Goal: Task Accomplishment & Management: Complete application form

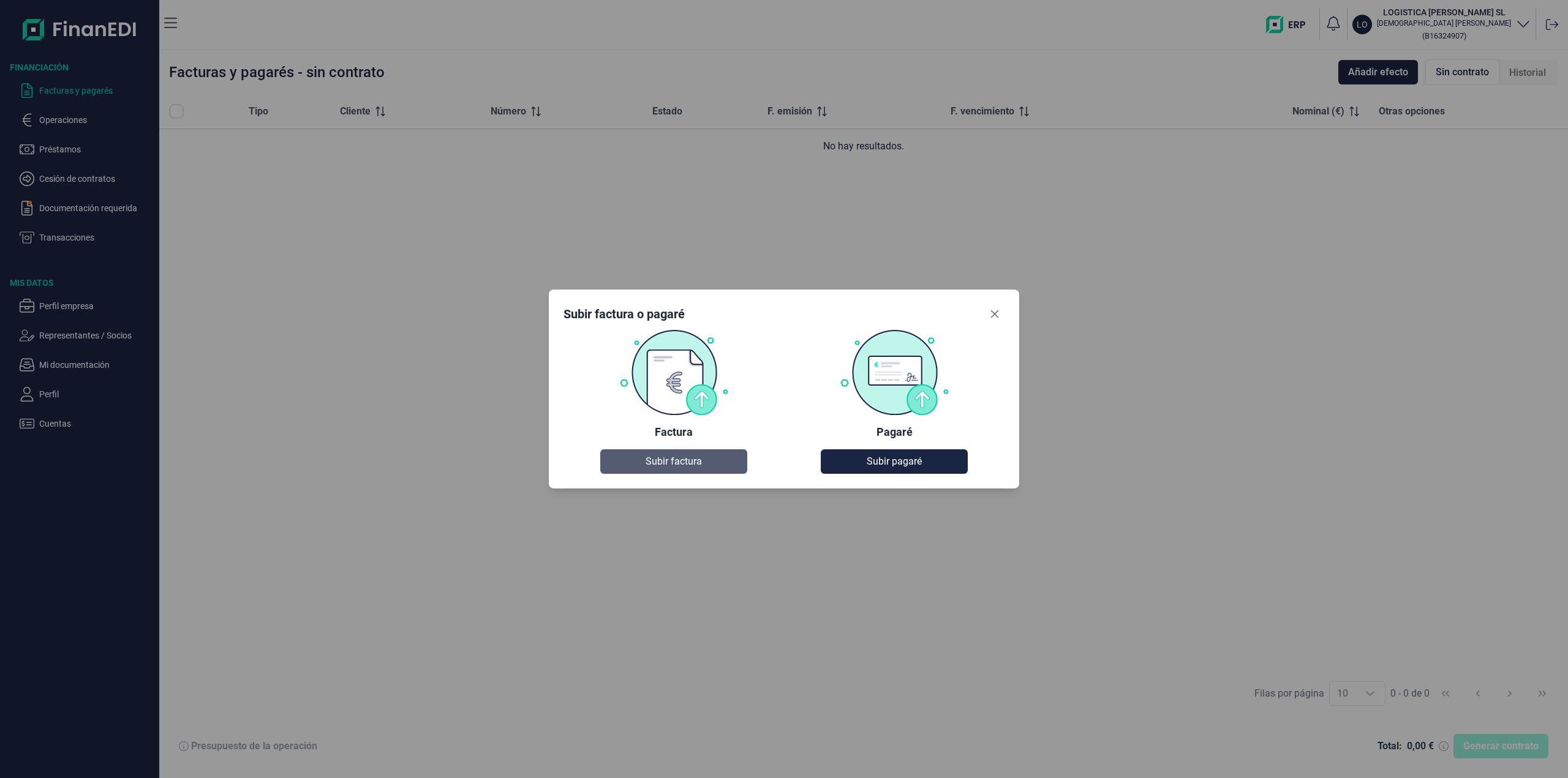
click at [696, 465] on span "Subir factura" at bounding box center [673, 461] width 56 height 15
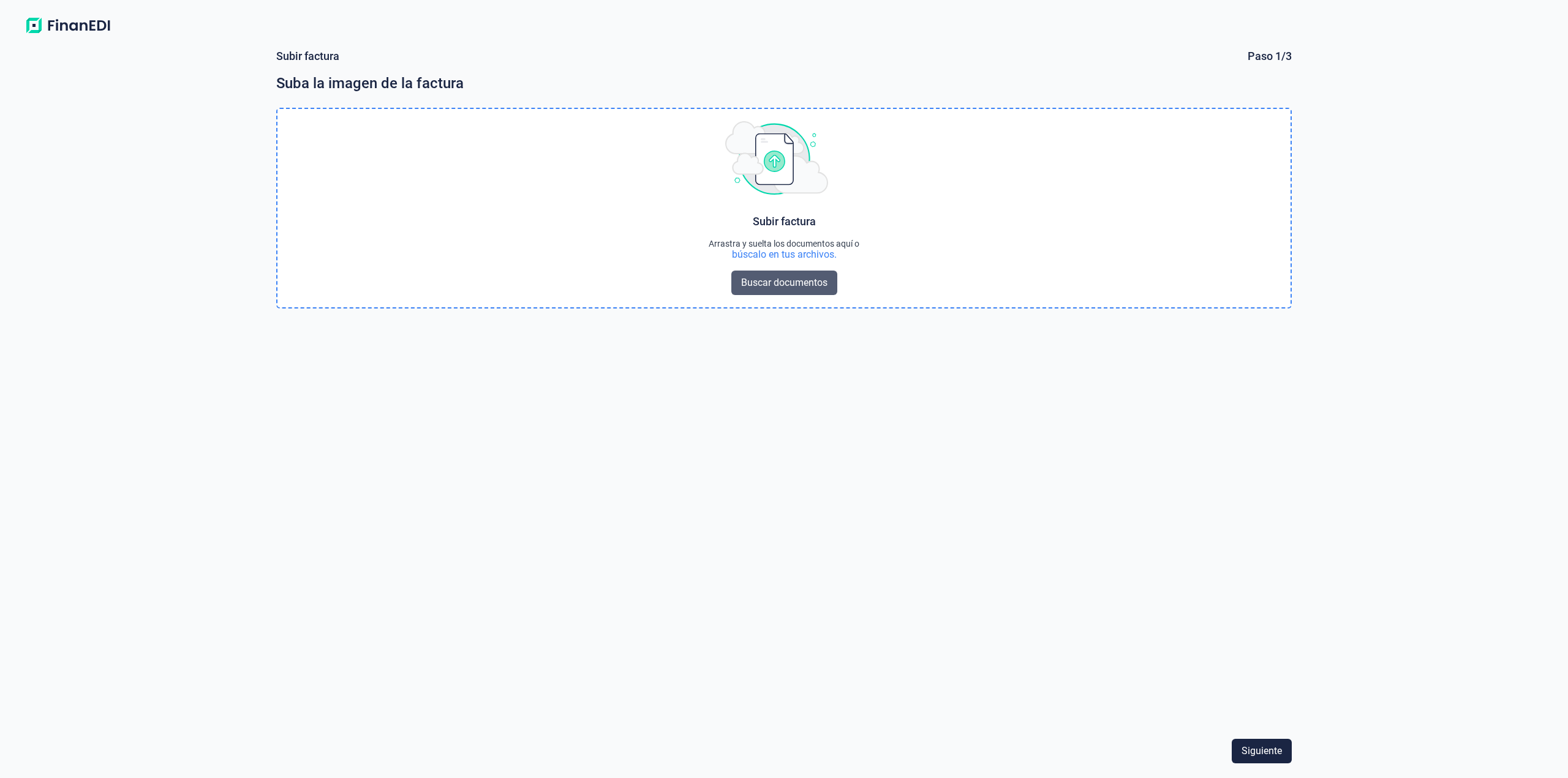
click at [793, 281] on span "Buscar documentos" at bounding box center [784, 283] width 86 height 15
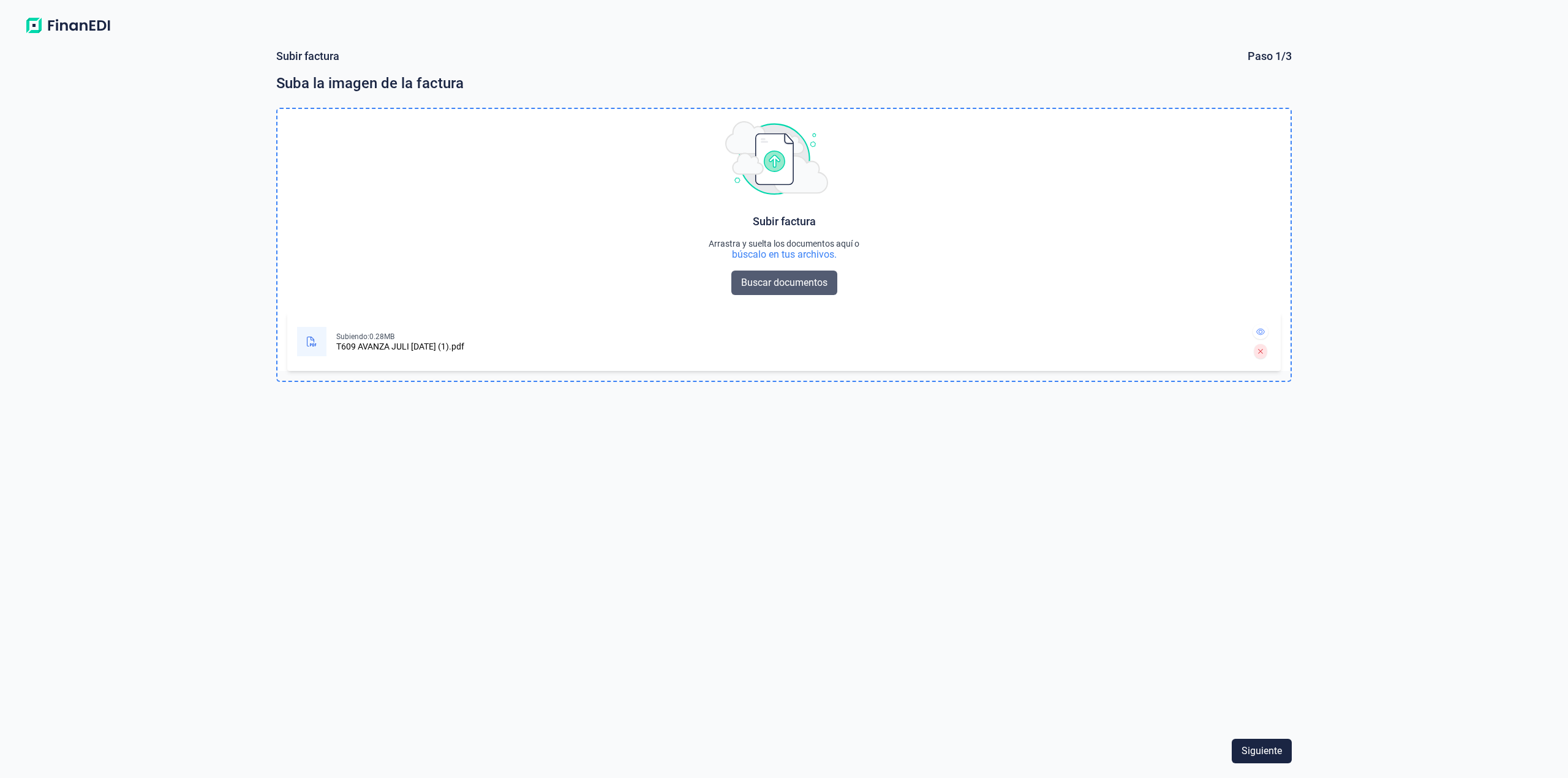
click at [755, 286] on span "Buscar documentos" at bounding box center [784, 283] width 86 height 15
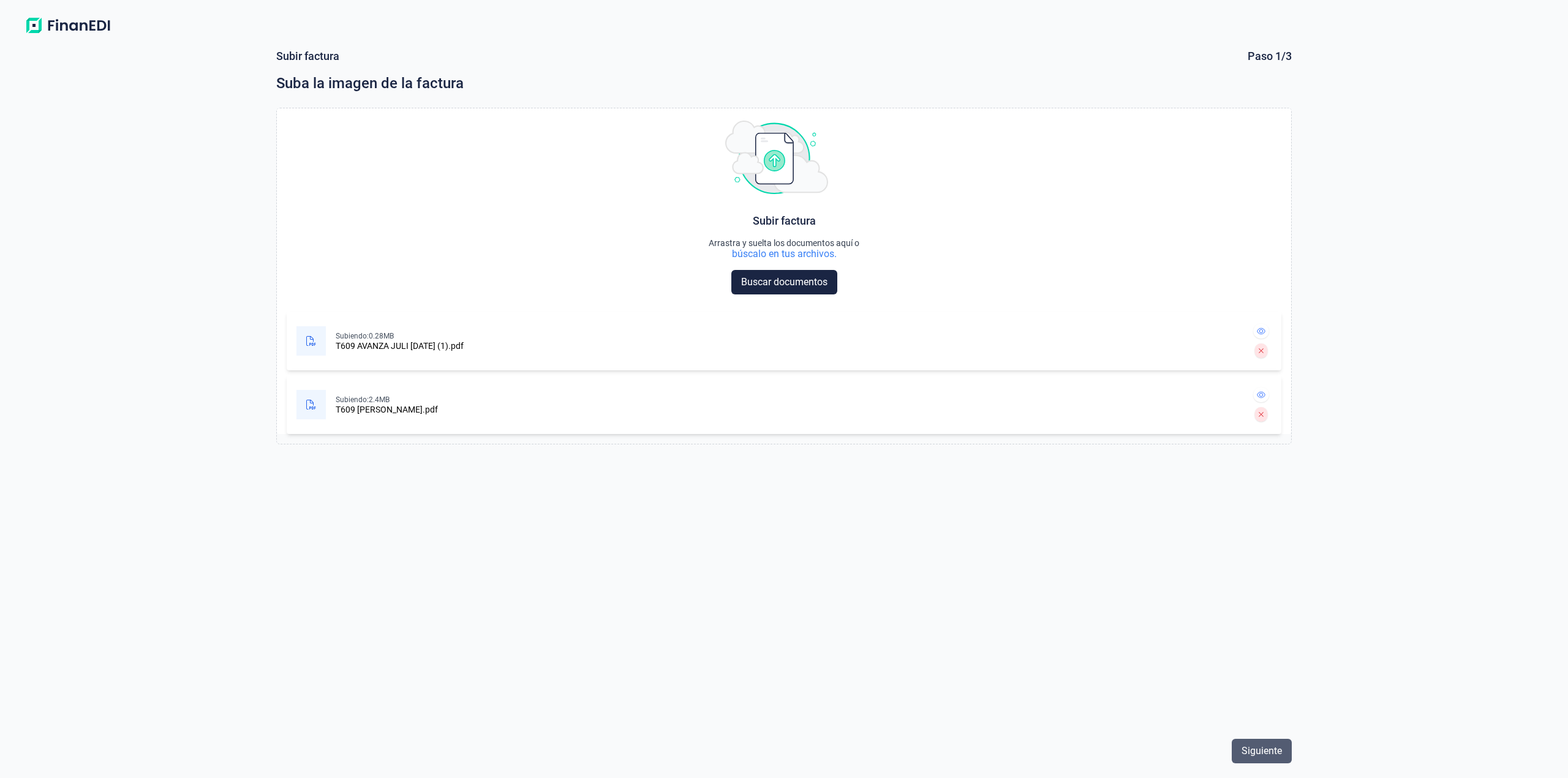
click at [1262, 751] on span "Siguiente" at bounding box center [1262, 751] width 40 height 15
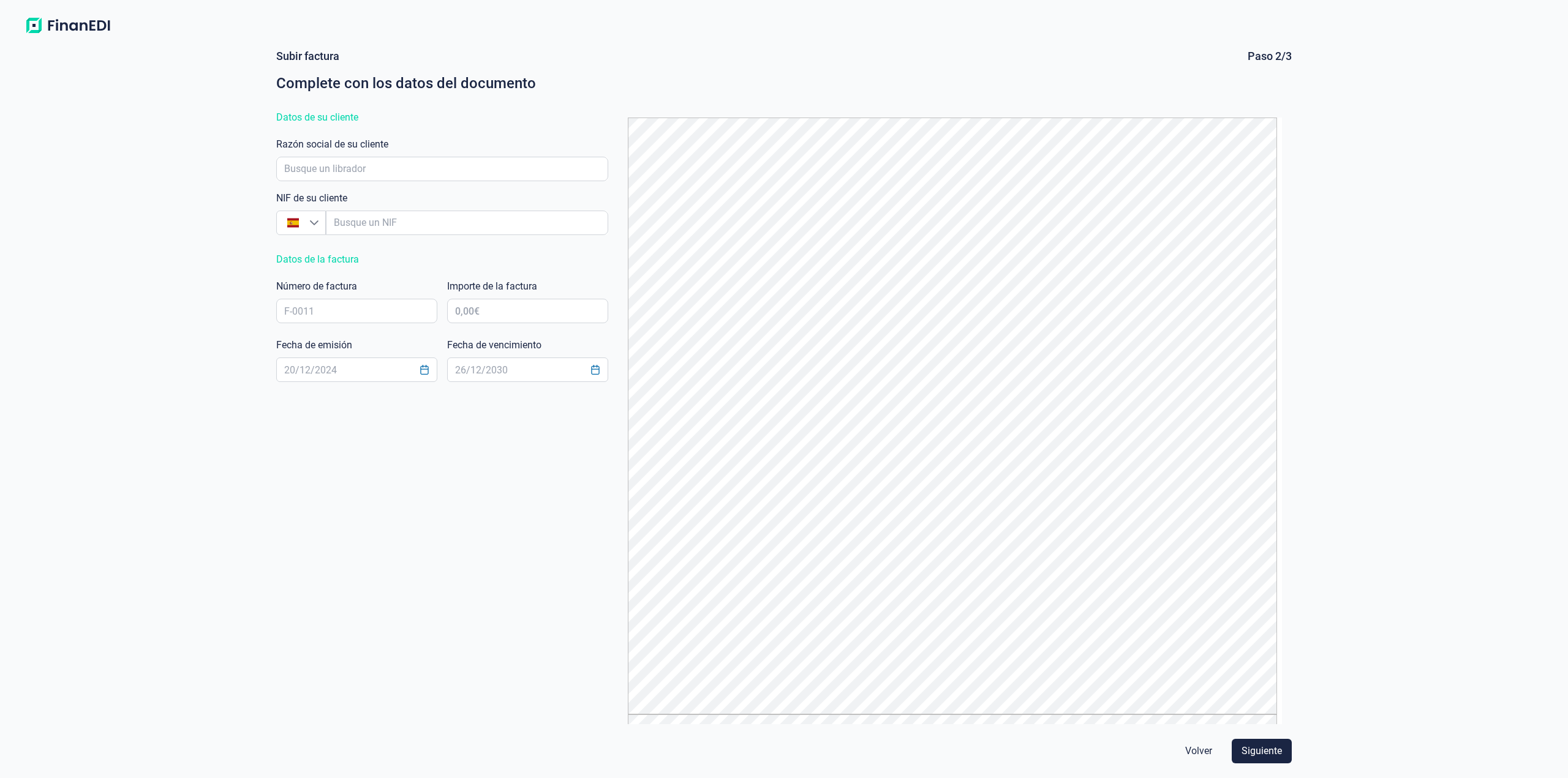
click at [1193, 755] on span "Volver" at bounding box center [1198, 751] width 27 height 15
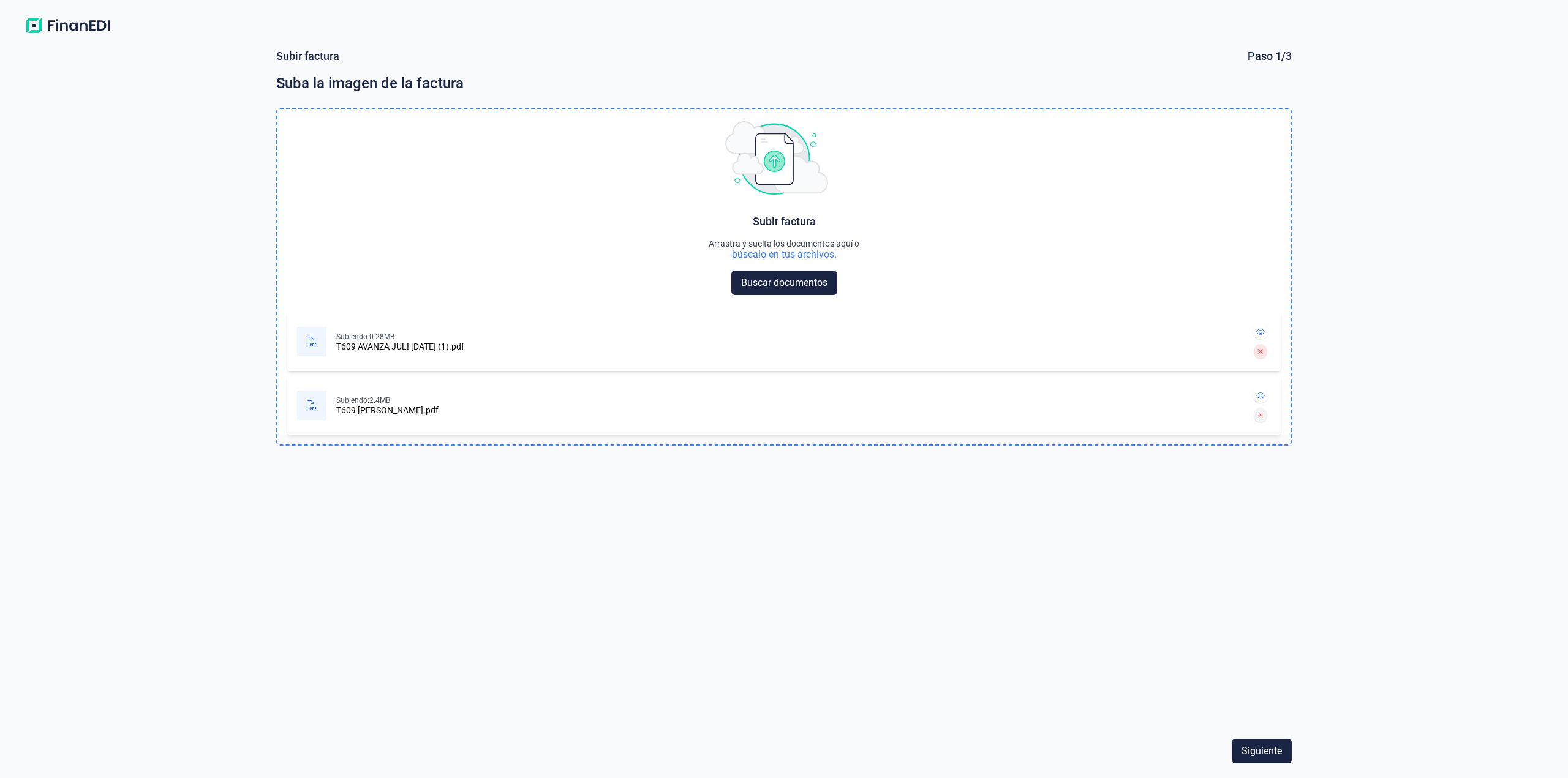
click at [1263, 418] on icon at bounding box center [1261, 414] width 5 height 7
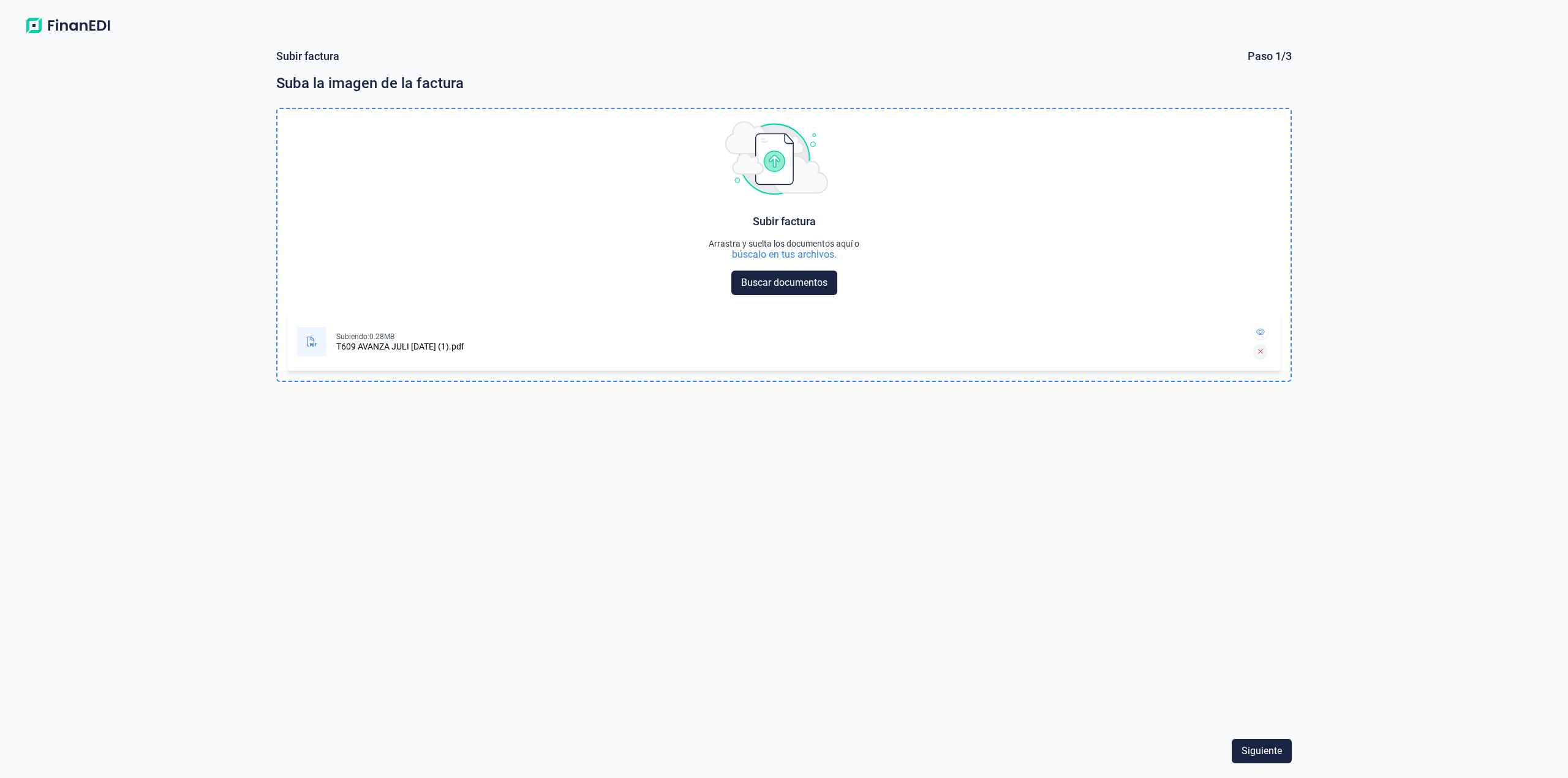
click at [1262, 351] on icon at bounding box center [1261, 351] width 5 height 7
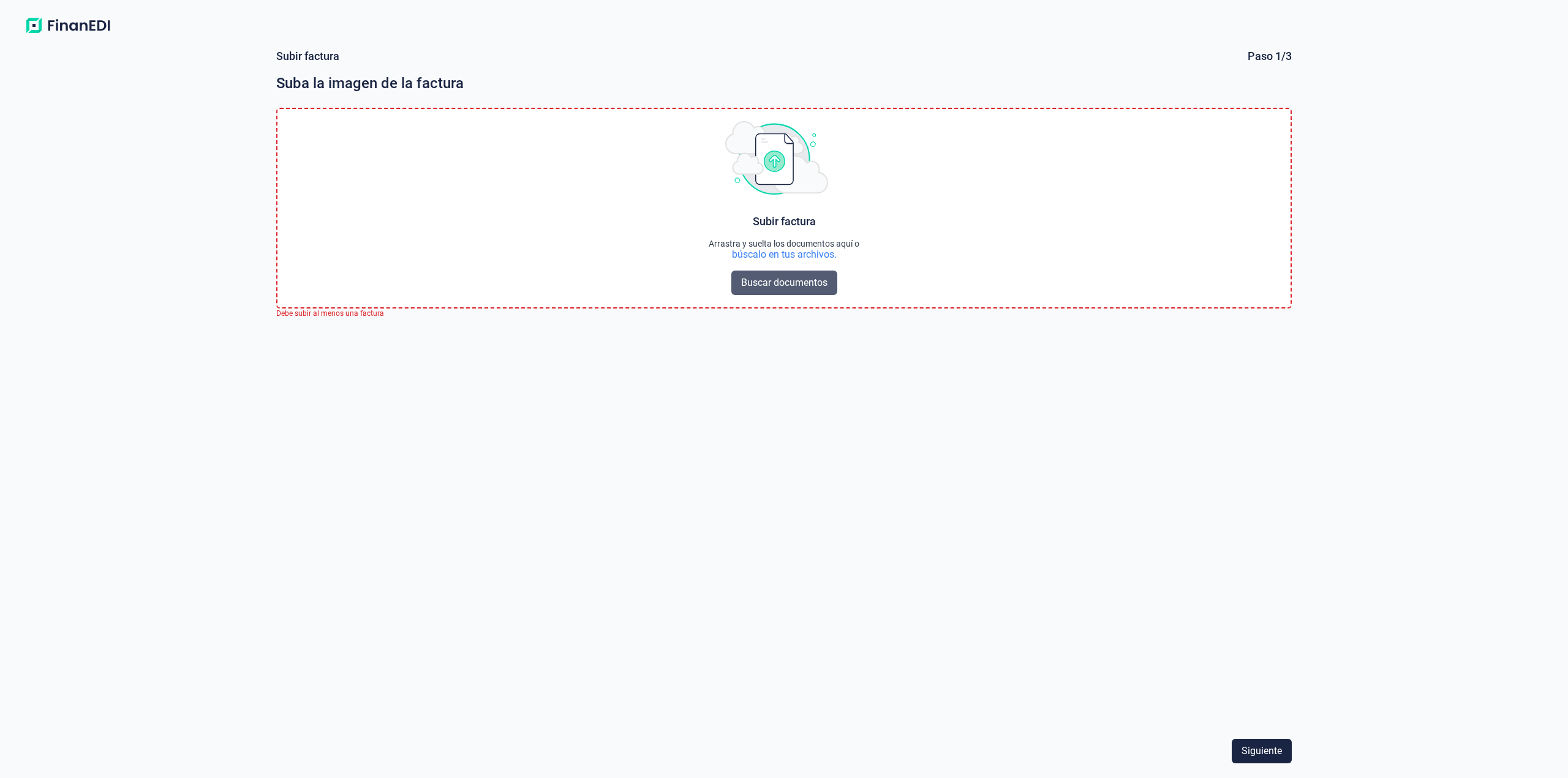
click at [763, 282] on span "Buscar documentos" at bounding box center [784, 283] width 86 height 15
